Goal: Task Accomplishment & Management: Use online tool/utility

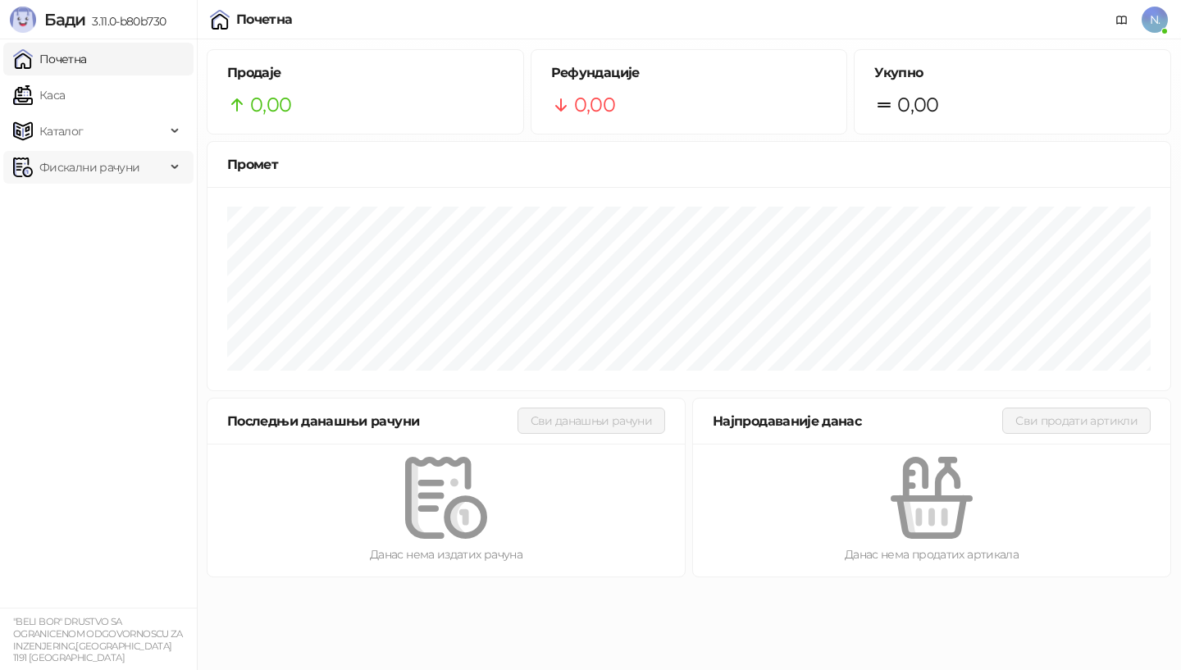
click at [72, 166] on span "Фискални рачуни" at bounding box center [89, 167] width 100 height 33
click at [52, 209] on link "Издати рачуни" at bounding box center [75, 203] width 110 height 33
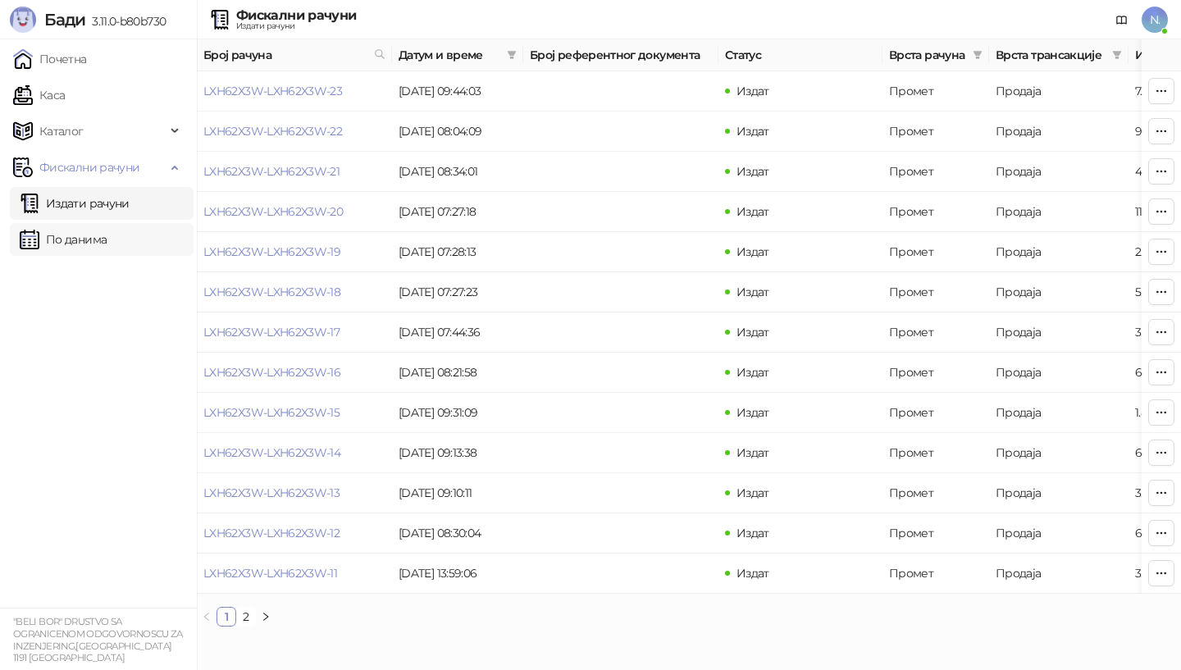
click at [66, 239] on link "По данима" at bounding box center [63, 239] width 87 height 33
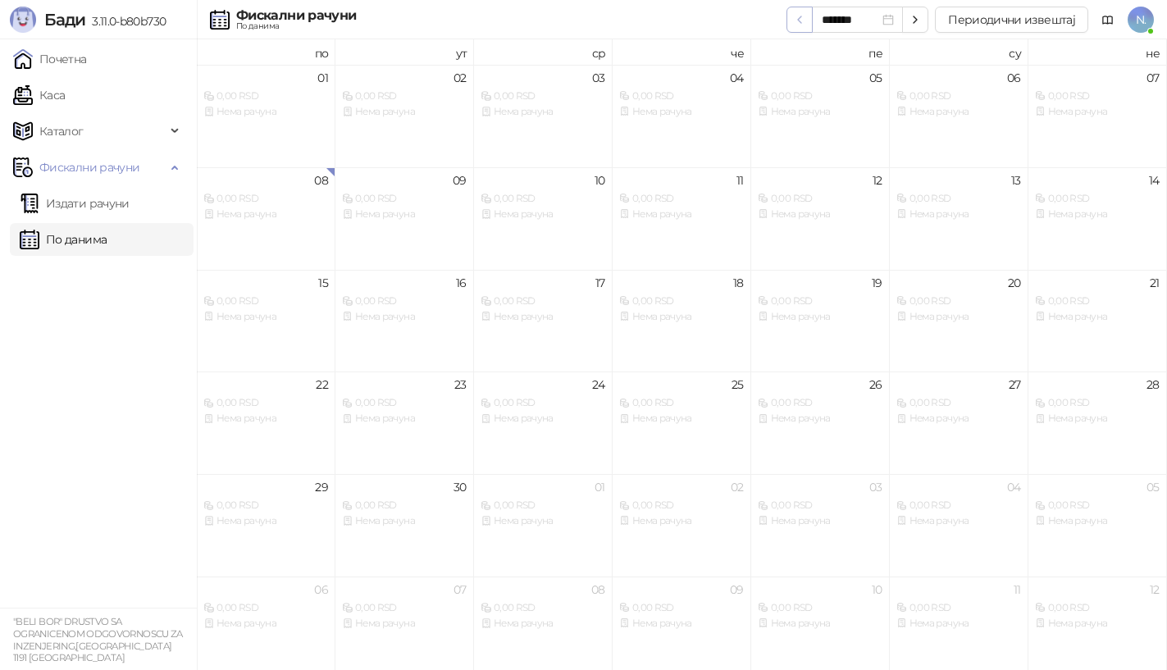
click at [806, 21] on icon "button" at bounding box center [799, 19] width 13 height 13
type input "*******"
click at [1025, 17] on button "Периодични извештај" at bounding box center [1011, 20] width 153 height 26
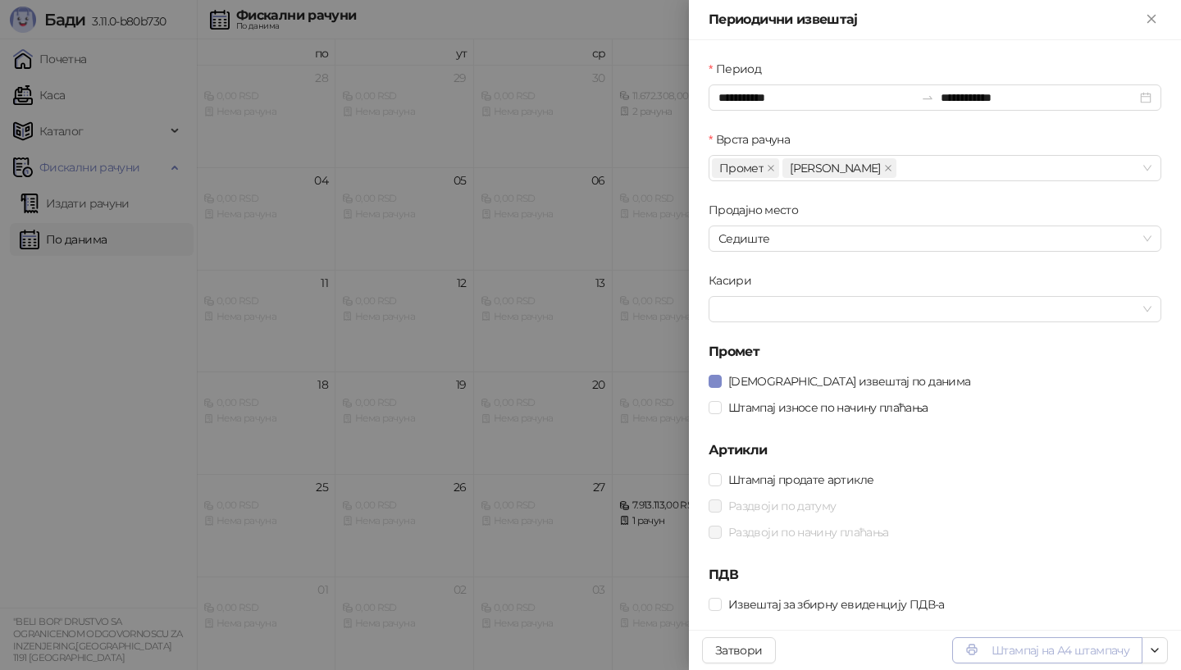
click at [988, 654] on button "Штампај на А4 штампачу" at bounding box center [1047, 650] width 190 height 26
click at [1030, 647] on button "Штампај на А4 штампачу" at bounding box center [1047, 650] width 190 height 26
